Goal: Task Accomplishment & Management: Manage account settings

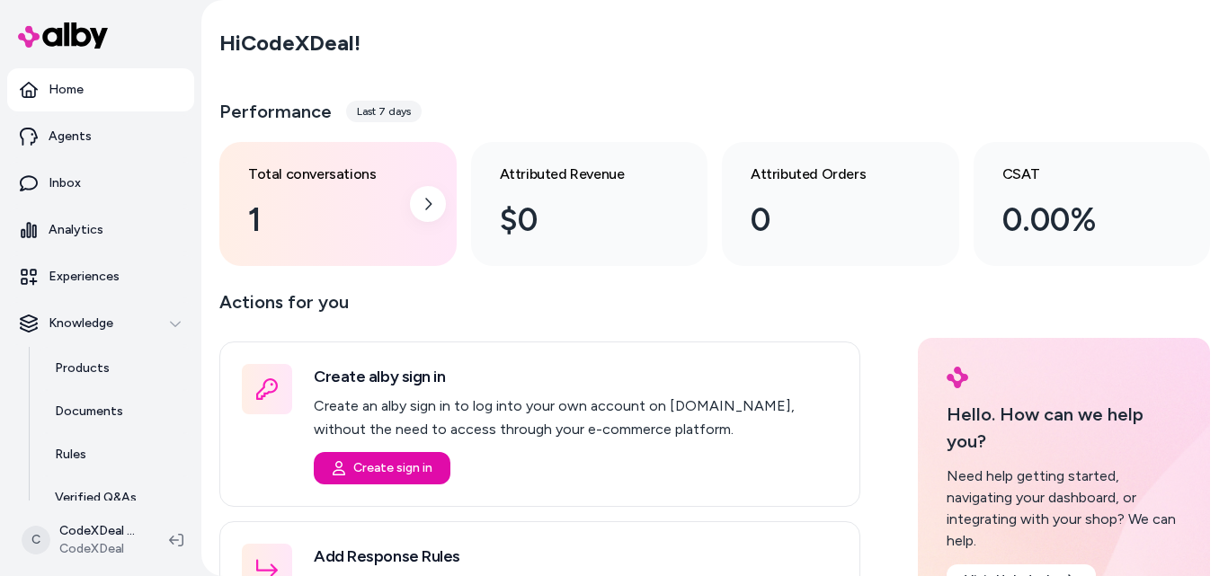
click at [327, 206] on div "1" at bounding box center [323, 220] width 151 height 49
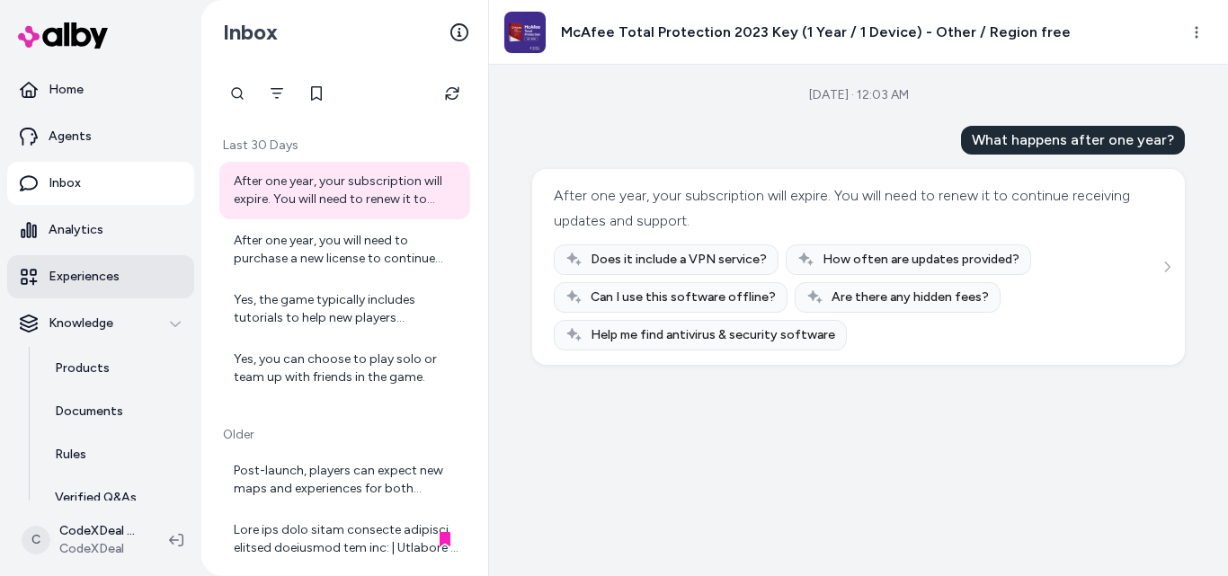
click at [82, 282] on p "Experiences" at bounding box center [84, 277] width 71 height 18
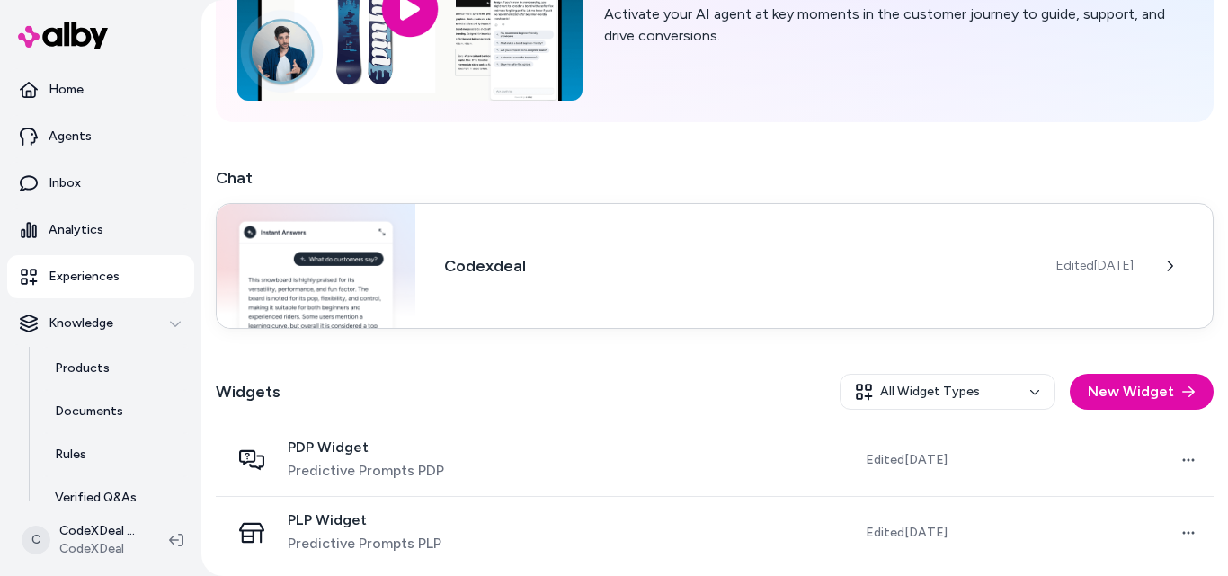
scroll to position [187, 0]
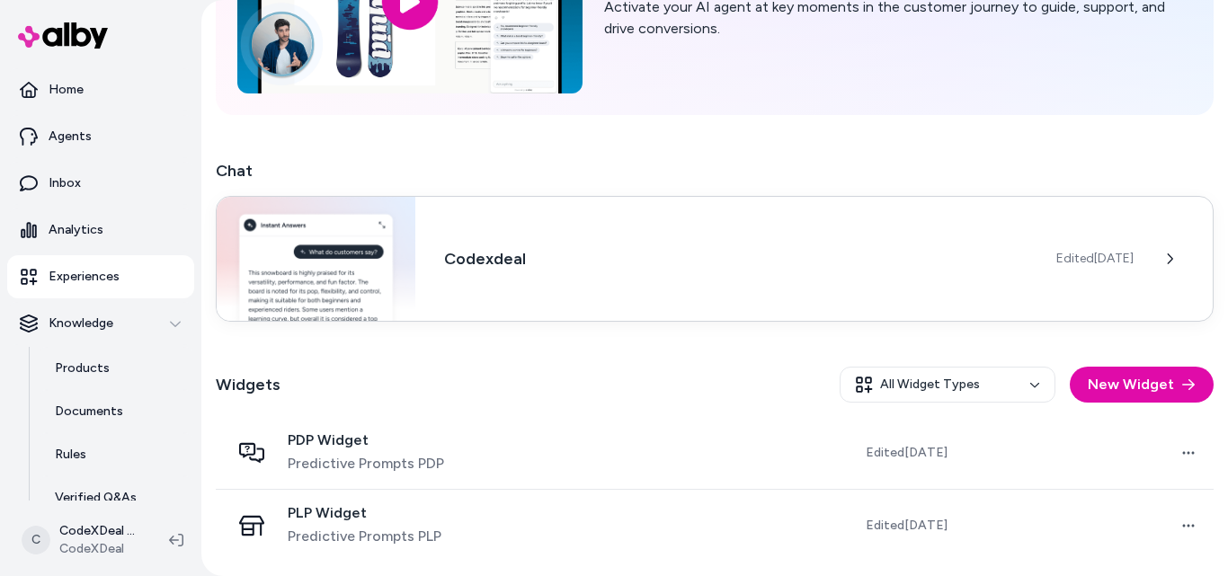
click at [683, 300] on div "Codexdeal Edited [DATE]" at bounding box center [715, 259] width 998 height 126
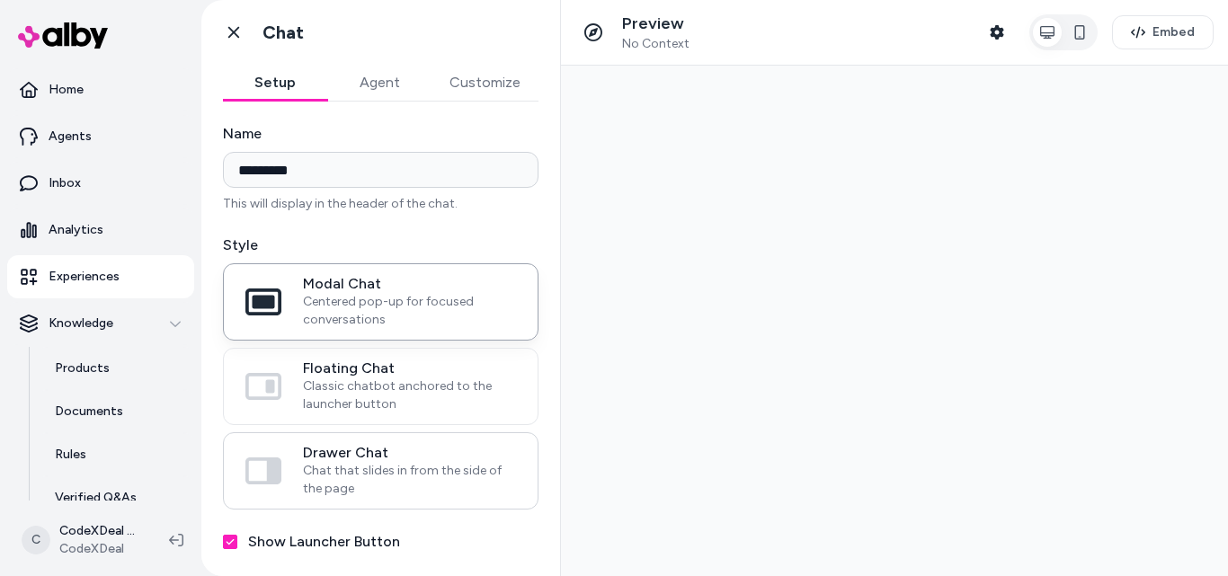
click at [341, 456] on span "Drawer Chat" at bounding box center [409, 453] width 213 height 18
click at [0, 0] on button "Drawer Chat Chat that slides in from the side of the page" at bounding box center [0, 0] width 0 height 0
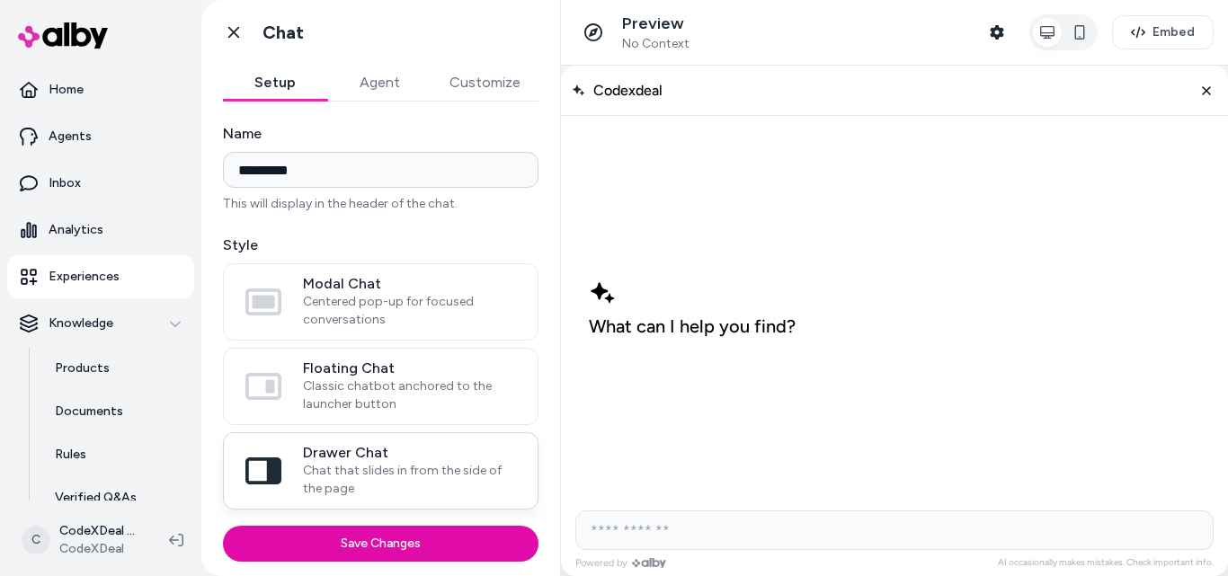
drag, startPoint x: 397, startPoint y: 550, endPoint x: 500, endPoint y: 456, distance: 139.3
click at [396, 548] on button "Save Changes" at bounding box center [380, 544] width 315 height 36
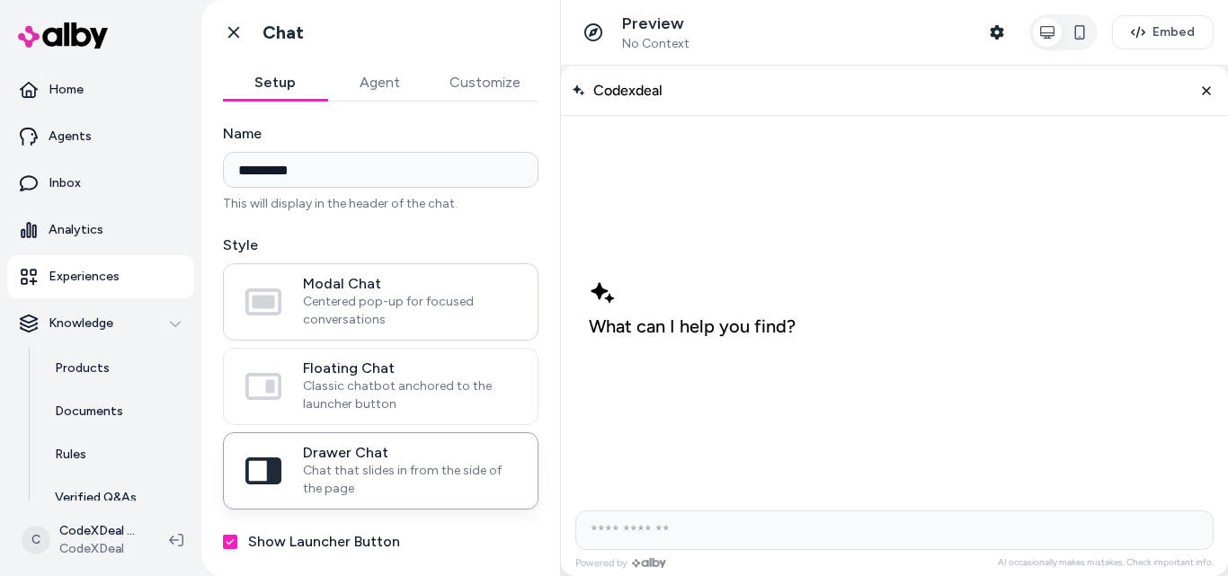
scroll to position [176, 0]
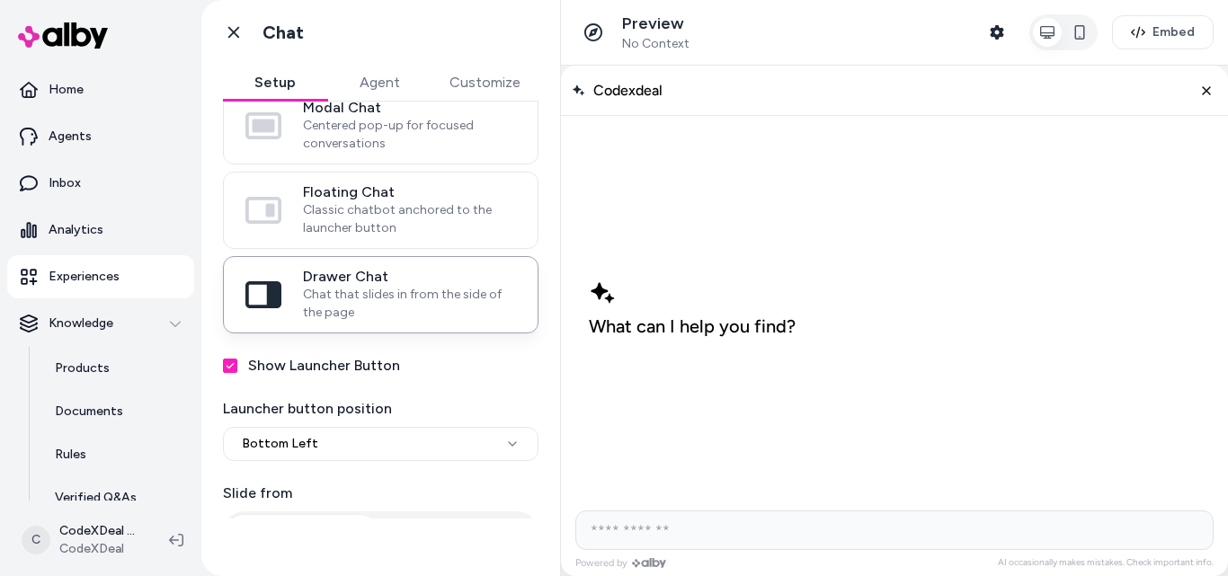
click at [316, 527] on div "**********" at bounding box center [380, 320] width 359 height 511
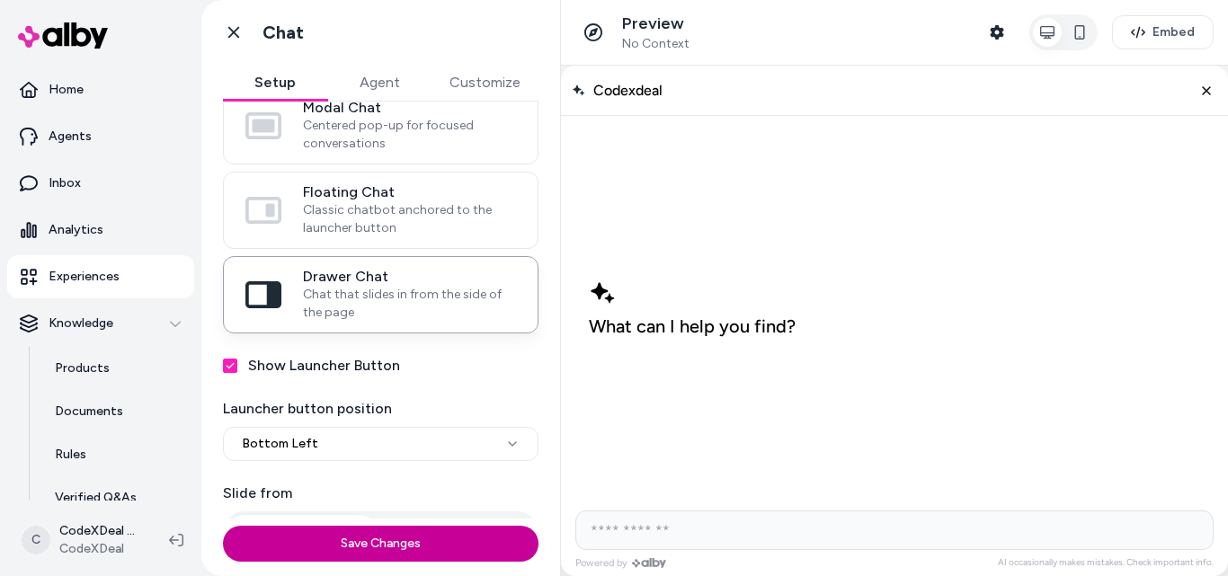
click at [395, 559] on button "Save Changes" at bounding box center [380, 544] width 315 height 36
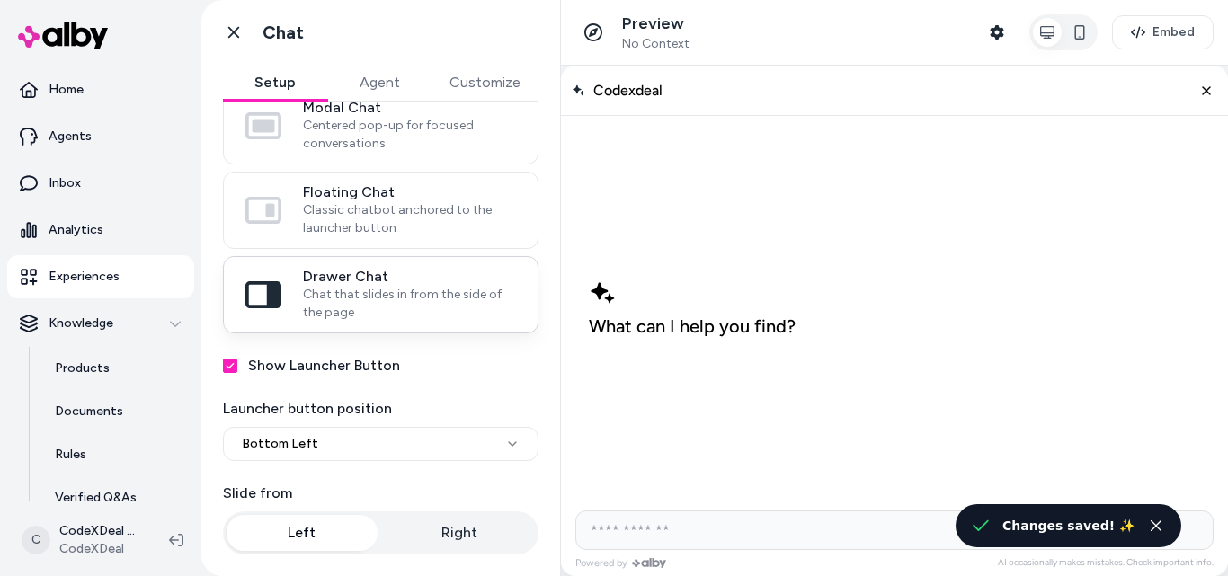
scroll to position [0, 0]
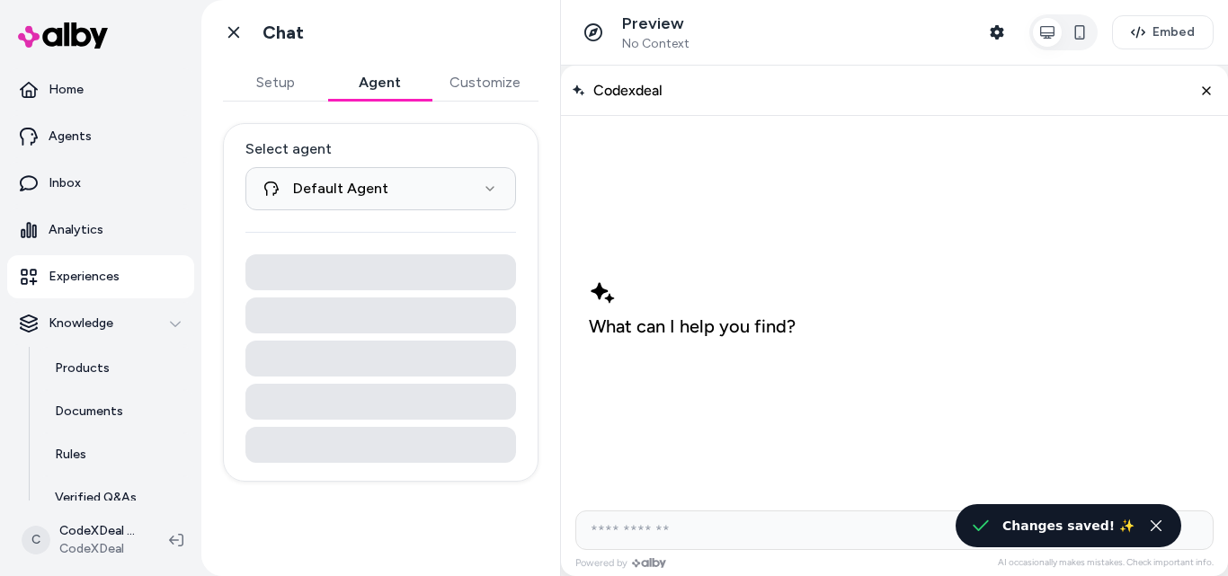
click at [374, 88] on button "Agent" at bounding box center [379, 83] width 104 height 36
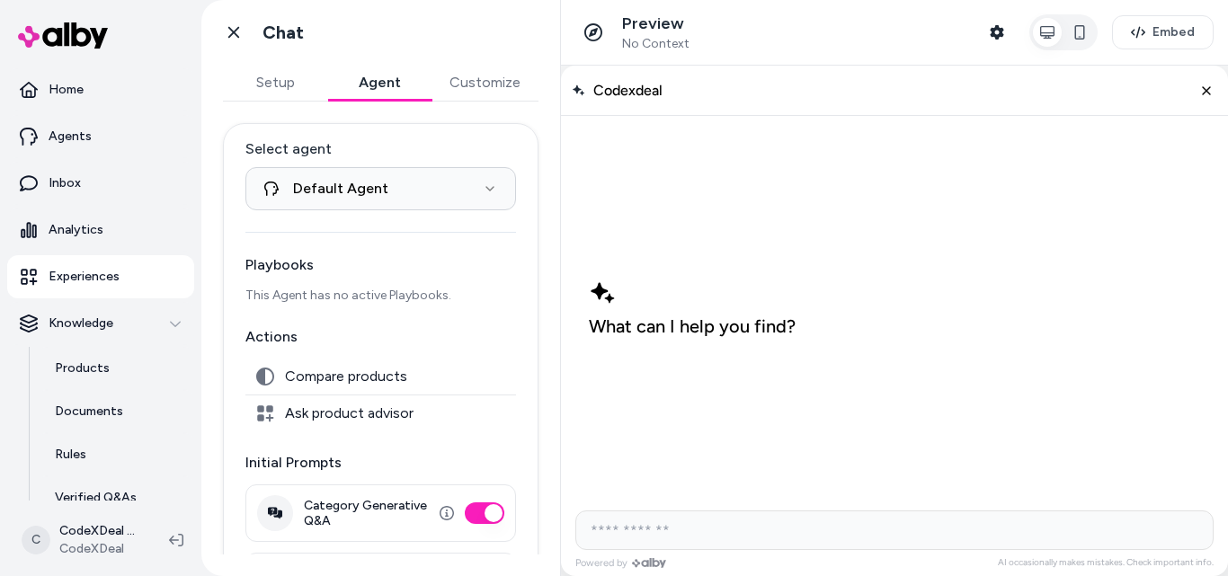
click at [99, 281] on p "Experiences" at bounding box center [84, 277] width 71 height 18
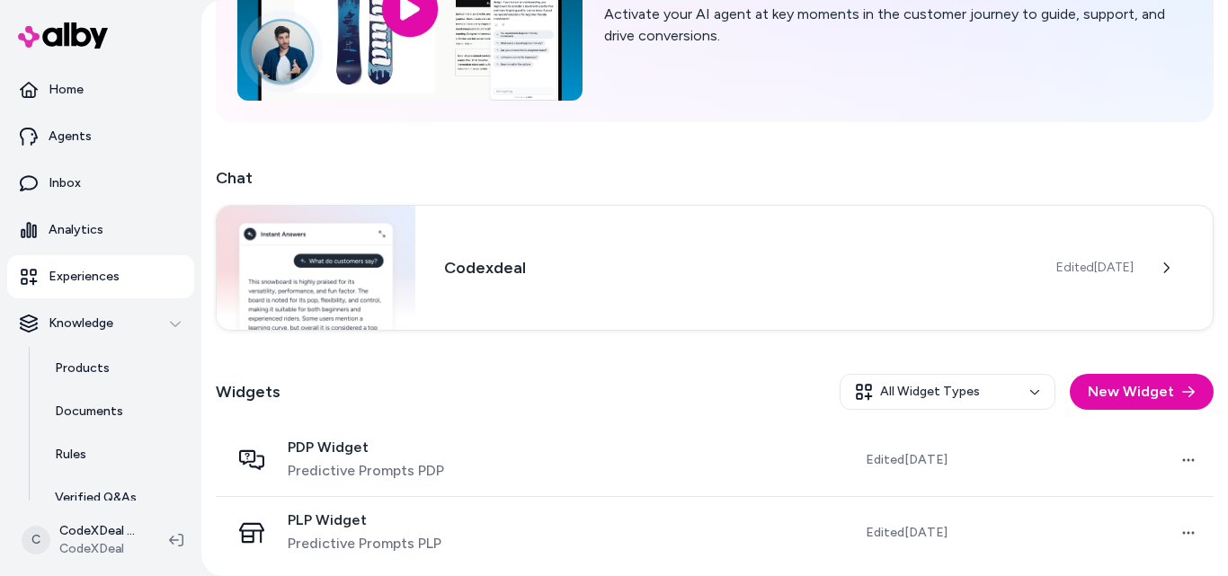
scroll to position [187, 0]
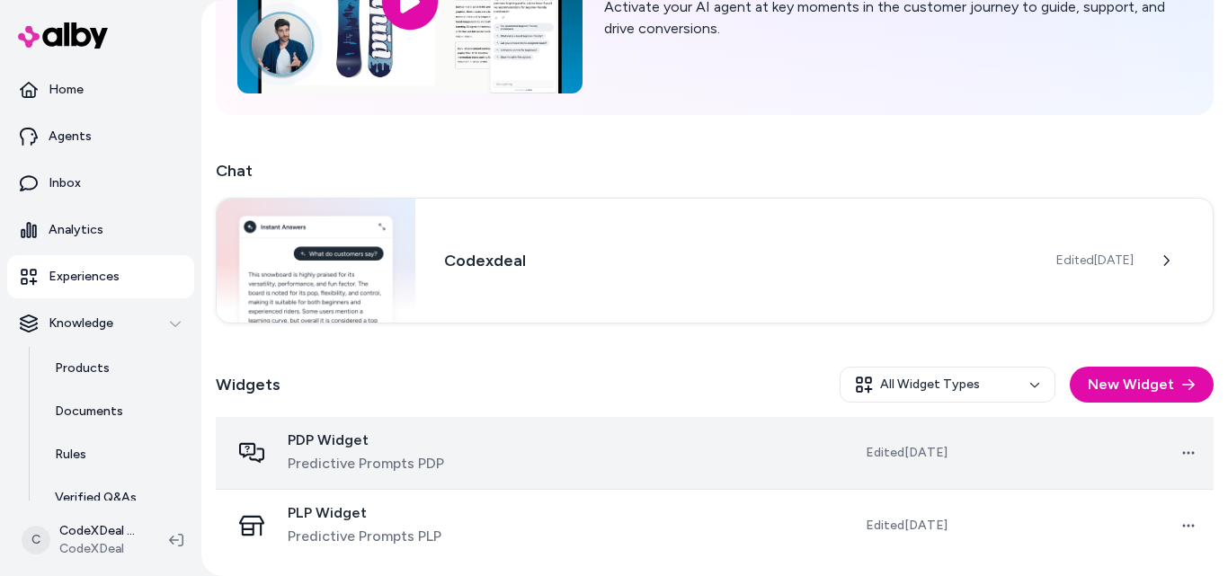
click at [712, 459] on td at bounding box center [629, 453] width 252 height 73
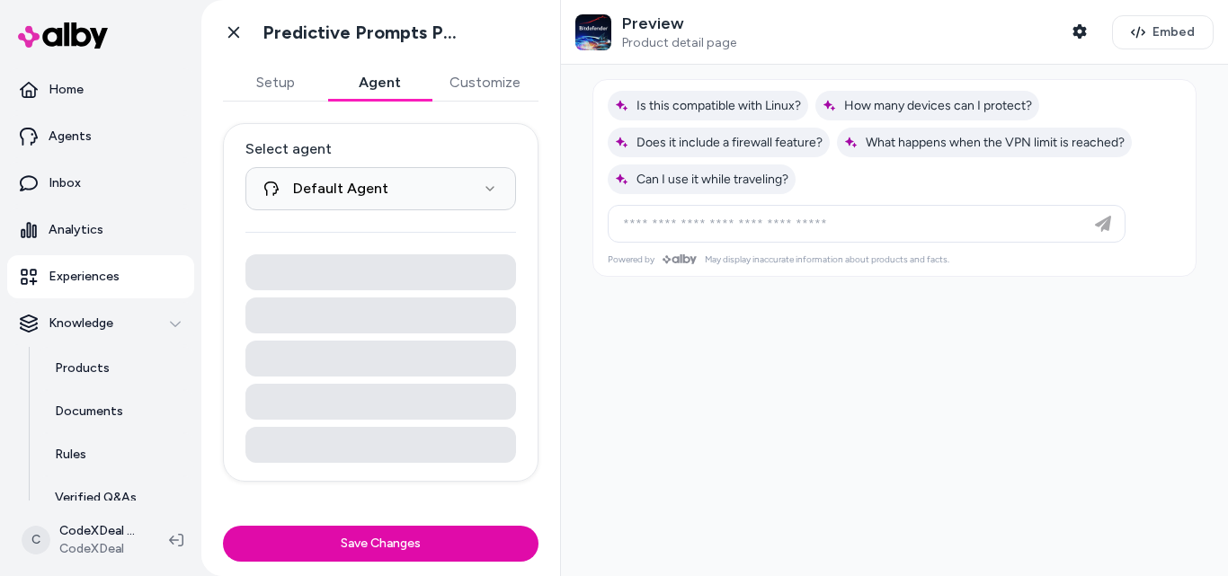
click at [386, 77] on button "Agent" at bounding box center [379, 83] width 104 height 36
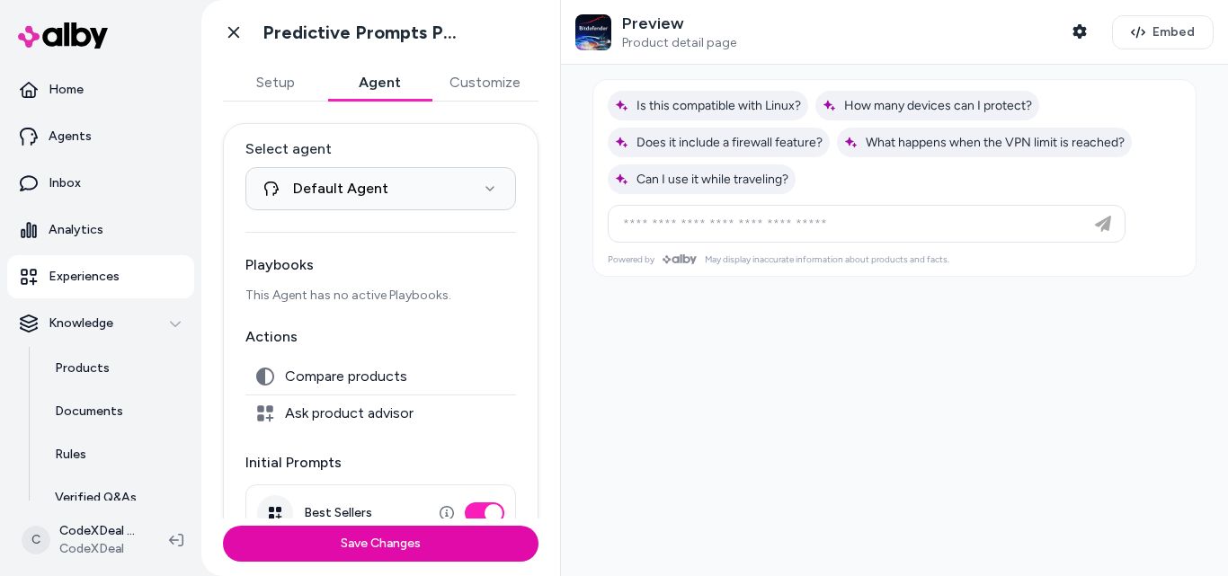
click at [289, 66] on button "Setup" at bounding box center [275, 83] width 104 height 36
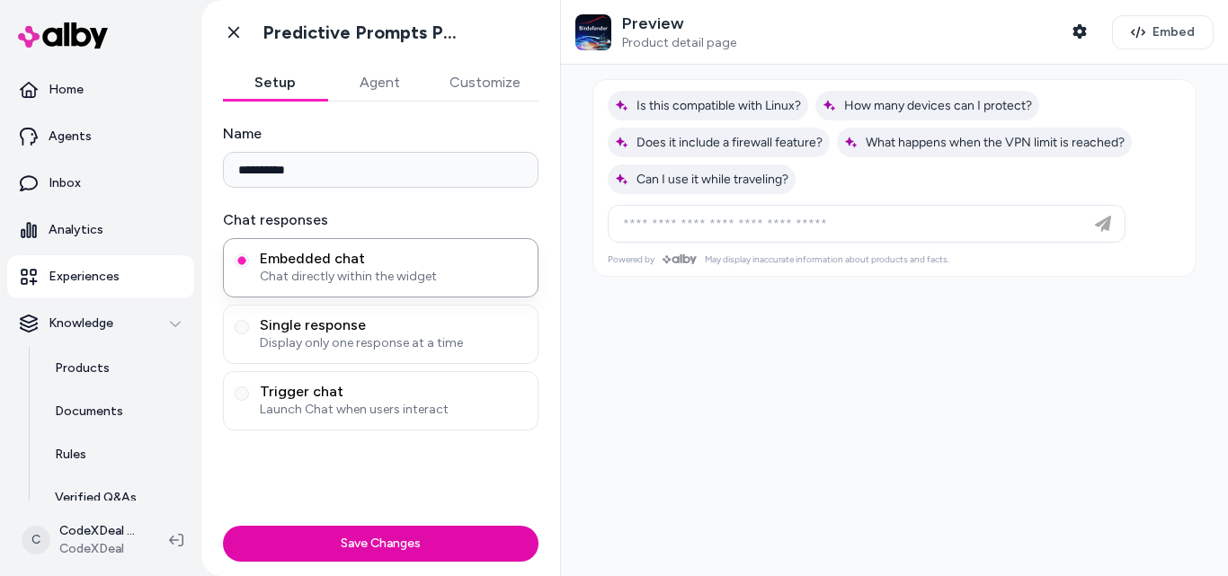
click at [488, 81] on button "Customize" at bounding box center [484, 83] width 107 height 36
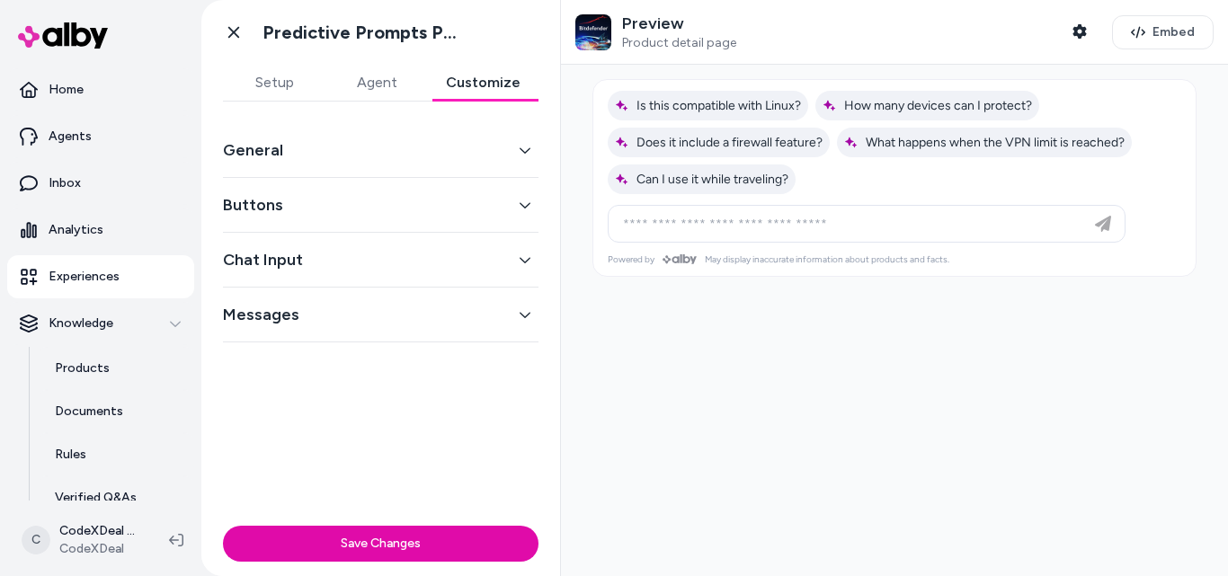
click at [457, 155] on button "General" at bounding box center [380, 150] width 315 height 25
